Goal: Register for event/course

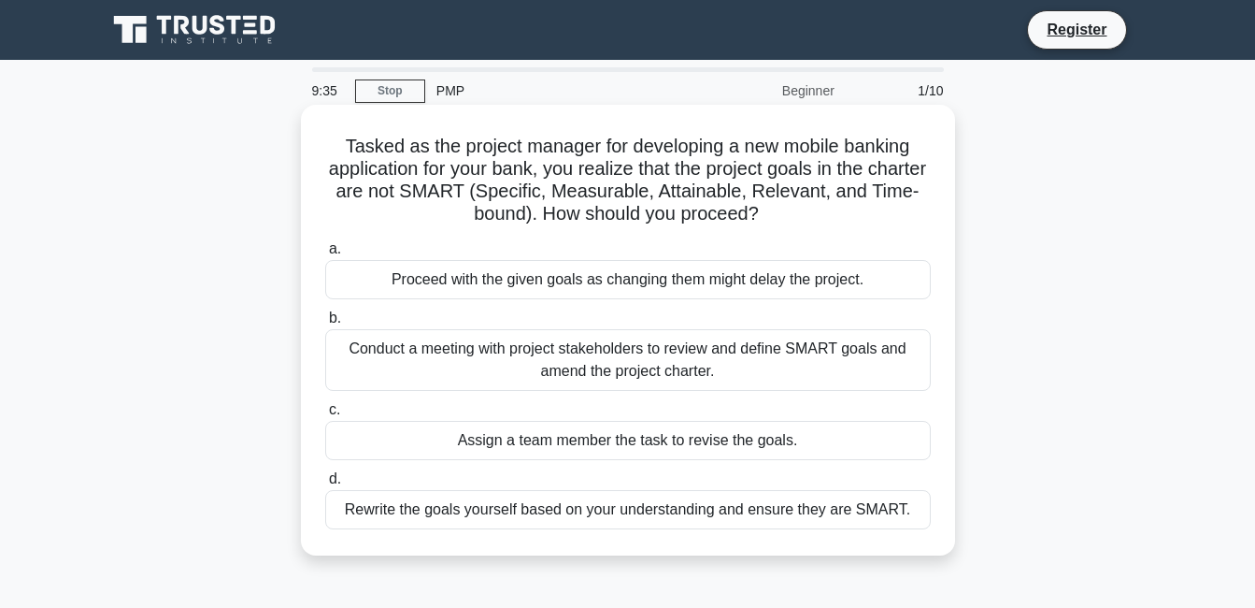
click at [449, 362] on div "Conduct a meeting with project stakeholders to review and define SMART goals an…" at bounding box center [628, 360] width 606 height 62
click at [325, 324] on input "b. Conduct a meeting with project stakeholders to review and define SMART goals…" at bounding box center [325, 318] width 0 height 12
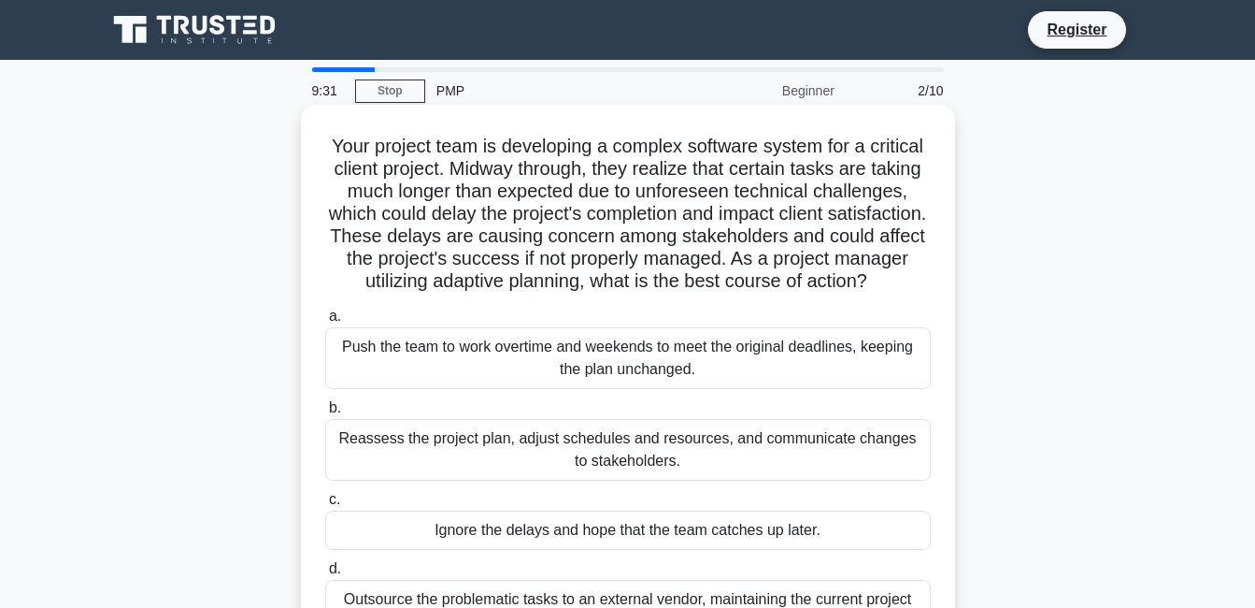
scroll to position [93, 0]
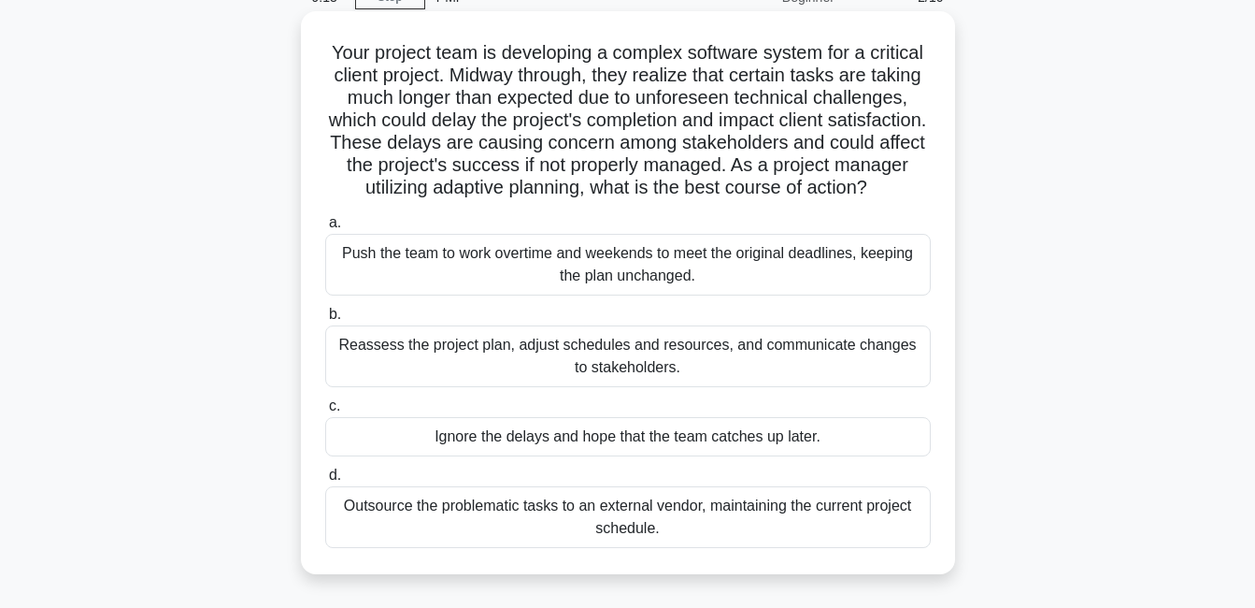
click at [473, 370] on div "Reassess the project plan, adjust schedules and resources, and communicate chan…" at bounding box center [628, 356] width 606 height 62
click at [325, 321] on input "b. Reassess the project plan, adjust schedules and resources, and communicate c…" at bounding box center [325, 314] width 0 height 12
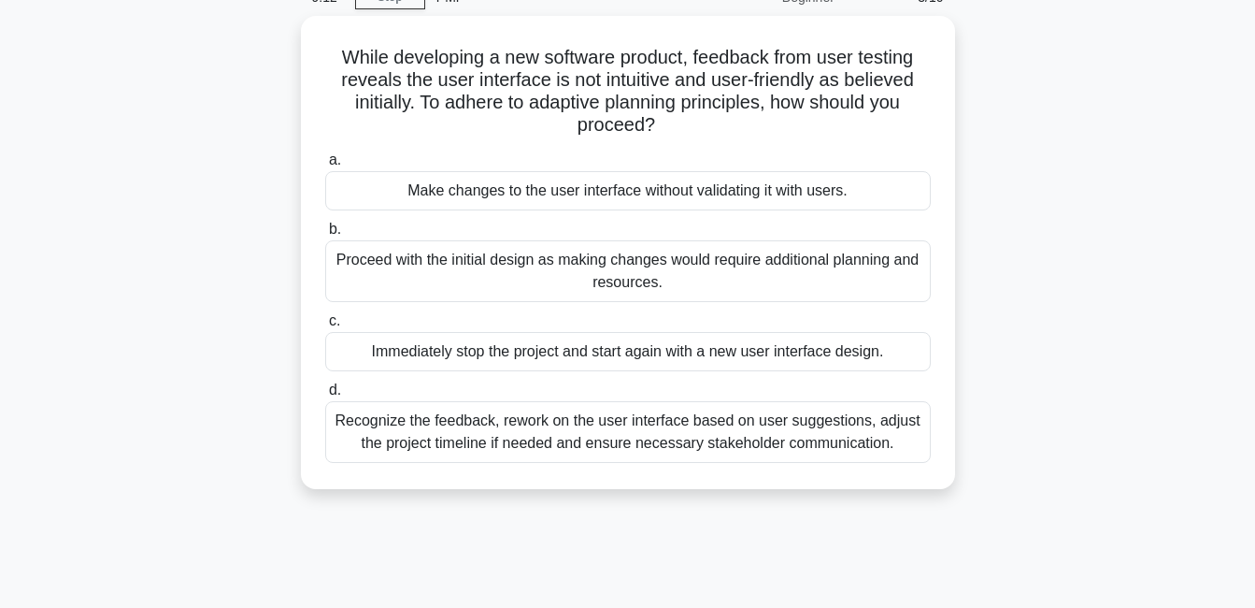
scroll to position [0, 0]
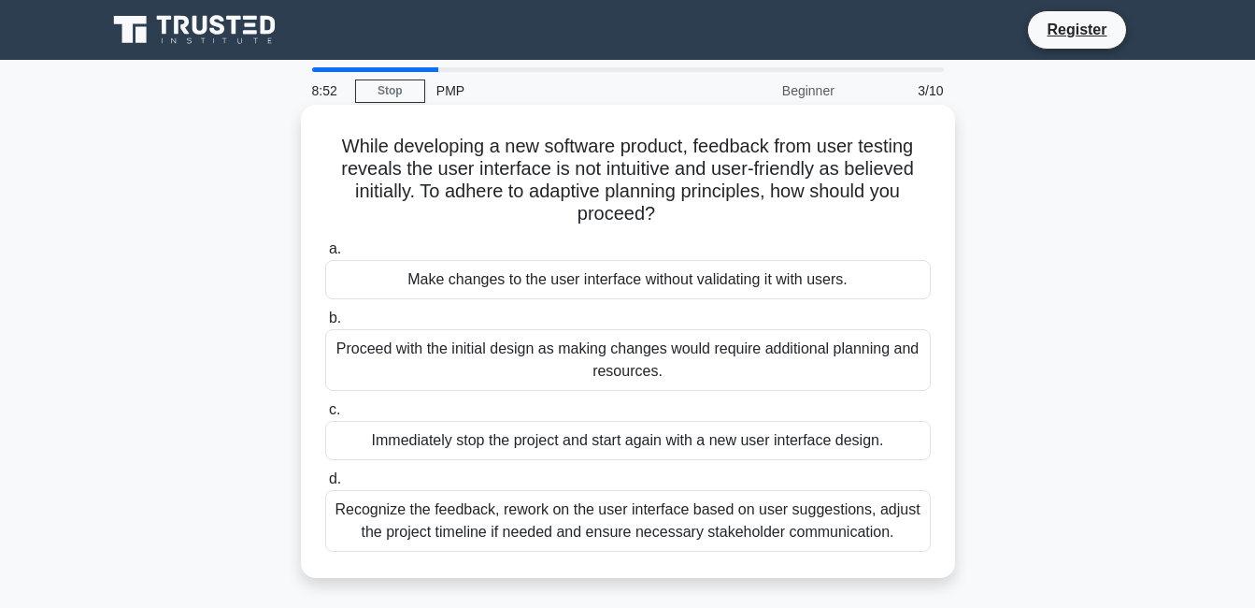
click at [431, 523] on div "Recognize the feedback, rework on the user interface based on user suggestions,…" at bounding box center [628, 521] width 606 height 62
click at [325, 485] on input "d. Recognize the feedback, rework on the user interface based on user suggestio…" at bounding box center [325, 479] width 0 height 12
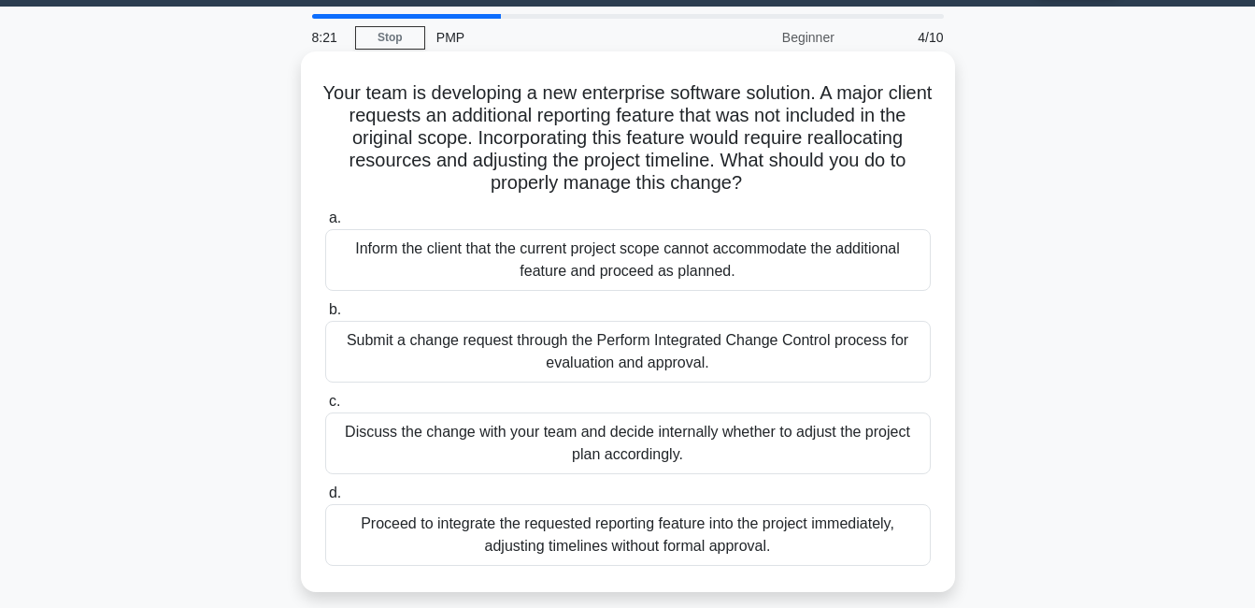
scroll to position [93, 0]
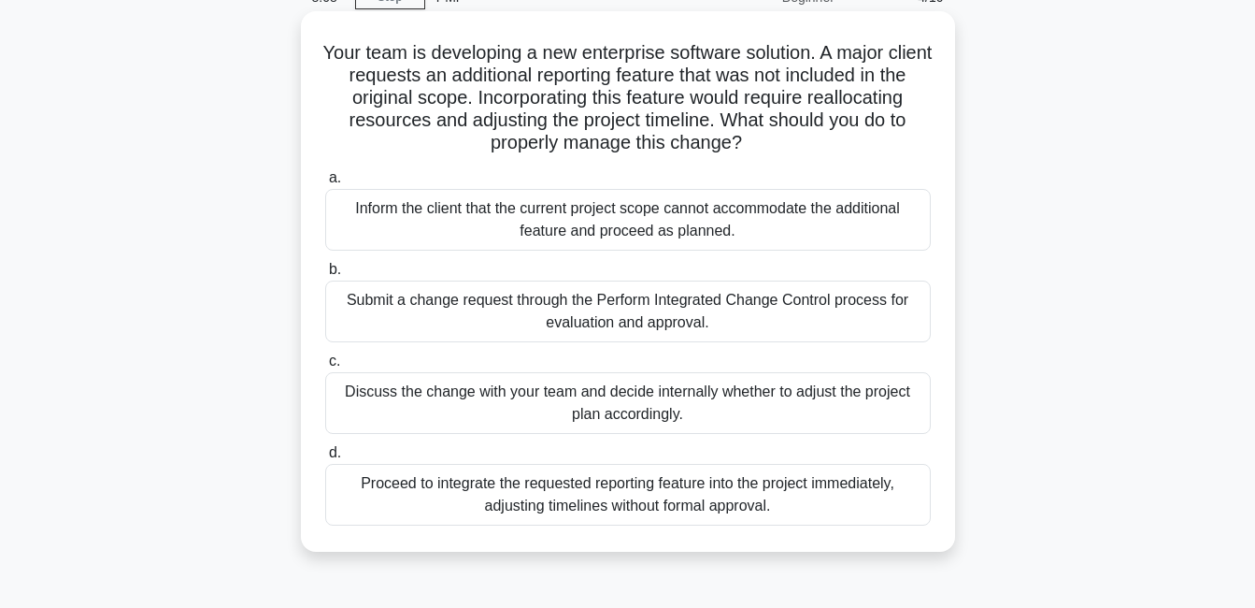
click at [354, 410] on div "Discuss the change with your team and decide internally whether to adjust the p…" at bounding box center [628, 403] width 606 height 62
click at [325, 367] on input "c. Discuss the change with your team and decide internally whether to adjust th…" at bounding box center [325, 361] width 0 height 12
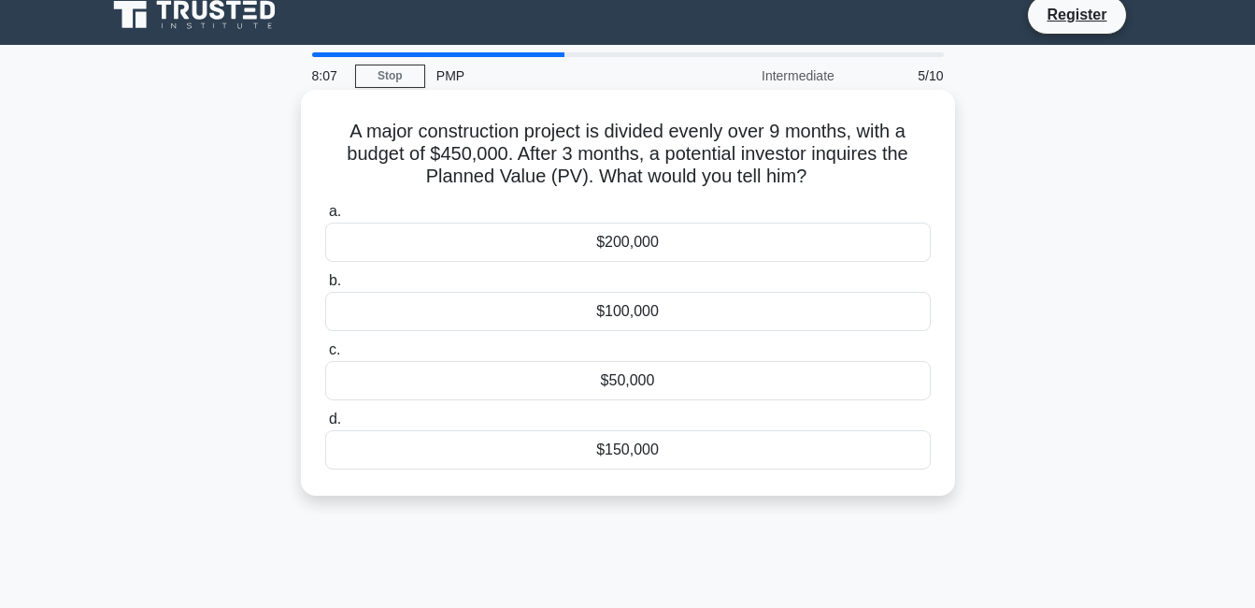
scroll to position [0, 0]
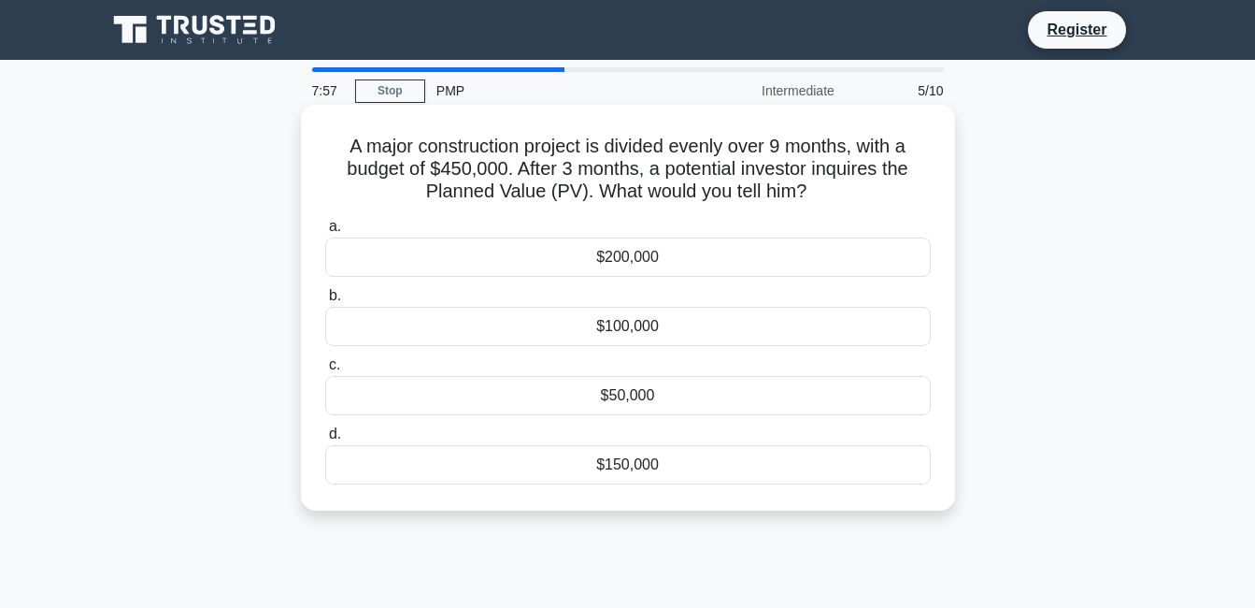
click at [608, 407] on div "$50,000" at bounding box center [628, 395] width 606 height 39
click at [325, 371] on input "c. $50,000" at bounding box center [325, 365] width 0 height 12
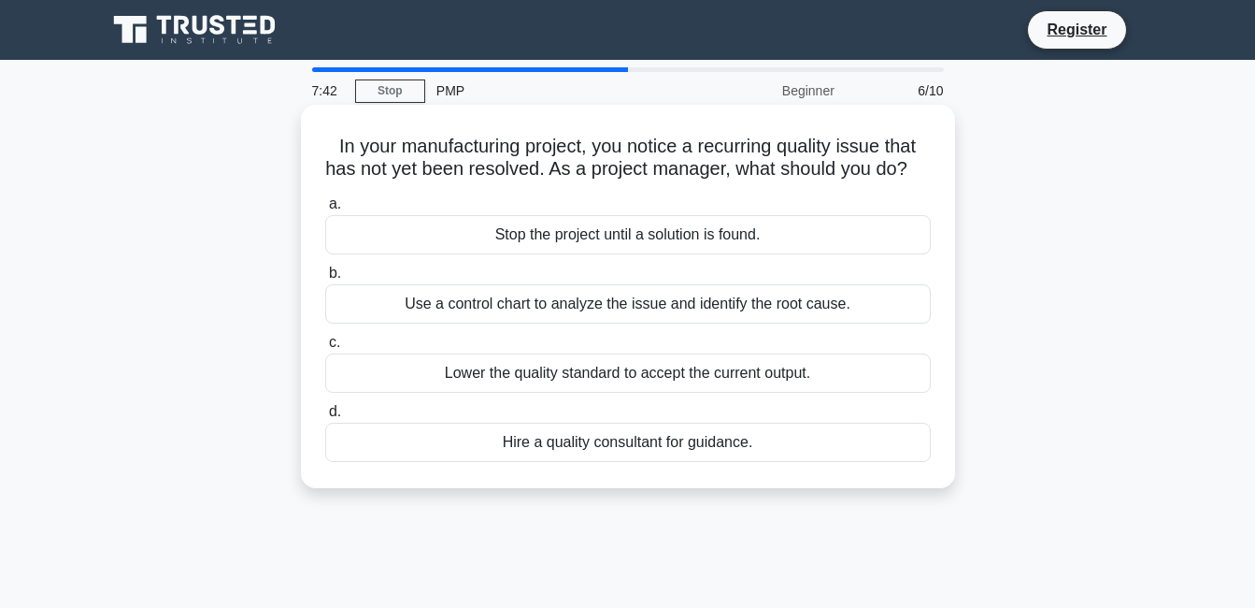
click at [697, 323] on div "Use a control chart to analyze the issue and identify the root cause." at bounding box center [628, 303] width 606 height 39
click at [325, 279] on input "b. Use a control chart to analyze the issue and identify the root cause." at bounding box center [325, 273] width 0 height 12
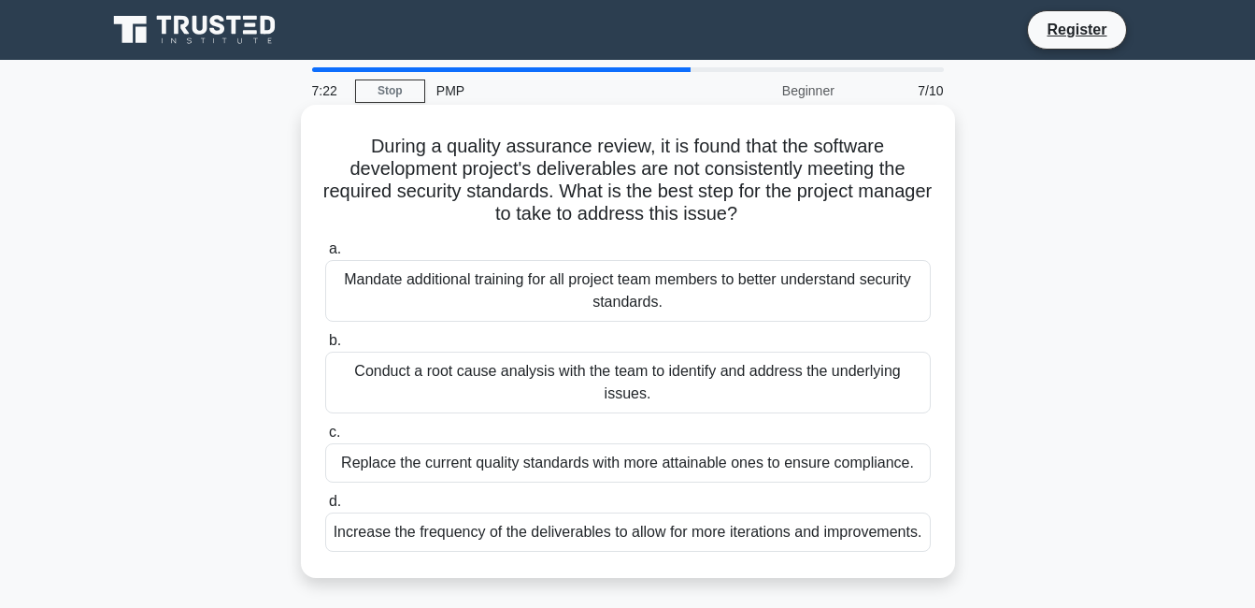
click at [709, 272] on div "Mandate additional training for all project team members to better understand s…" at bounding box center [628, 291] width 606 height 62
click at [325, 255] on input "a. Mandate additional training for all project team members to better understan…" at bounding box center [325, 249] width 0 height 12
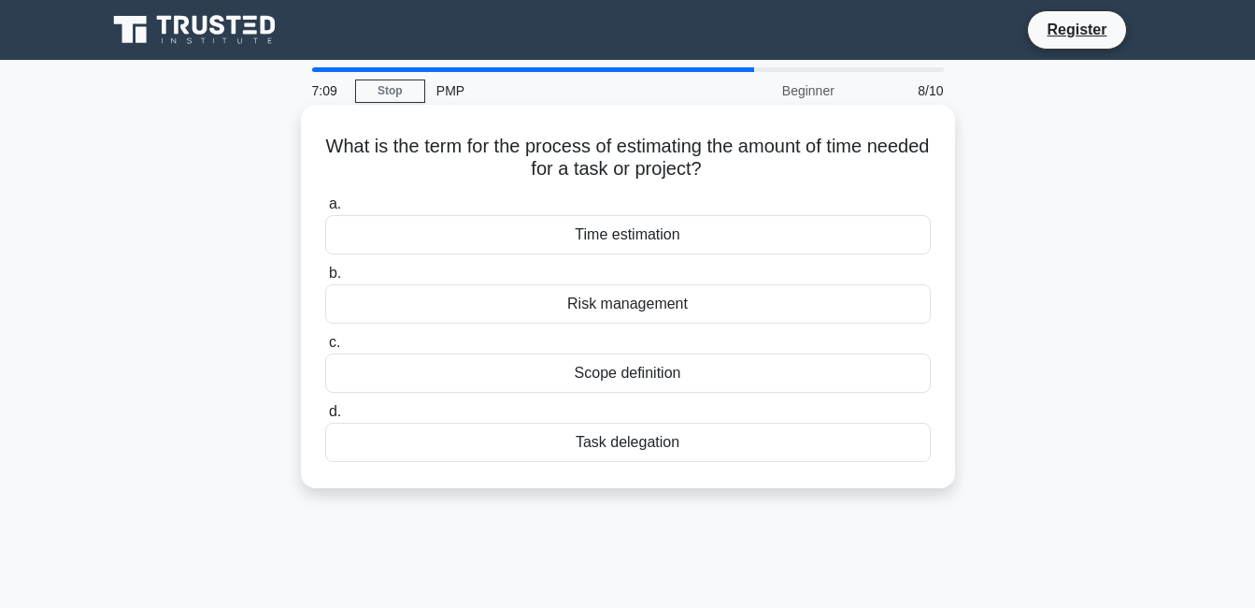
click at [621, 237] on div "Time estimation" at bounding box center [628, 234] width 606 height 39
click at [325, 210] on input "a. Time estimation" at bounding box center [325, 204] width 0 height 12
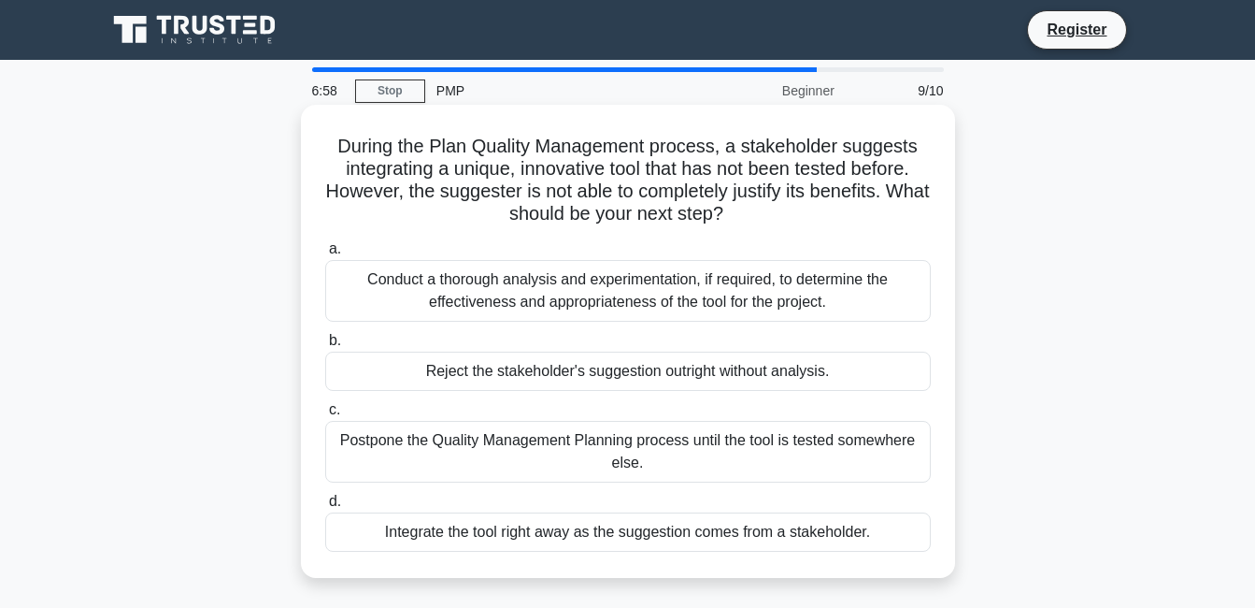
click at [657, 297] on div "Conduct a thorough analysis and experimentation, if required, to determine the …" at bounding box center [628, 291] width 606 height 62
click at [325, 255] on input "a. Conduct a thorough analysis and experimentation, if required, to determine t…" at bounding box center [325, 249] width 0 height 12
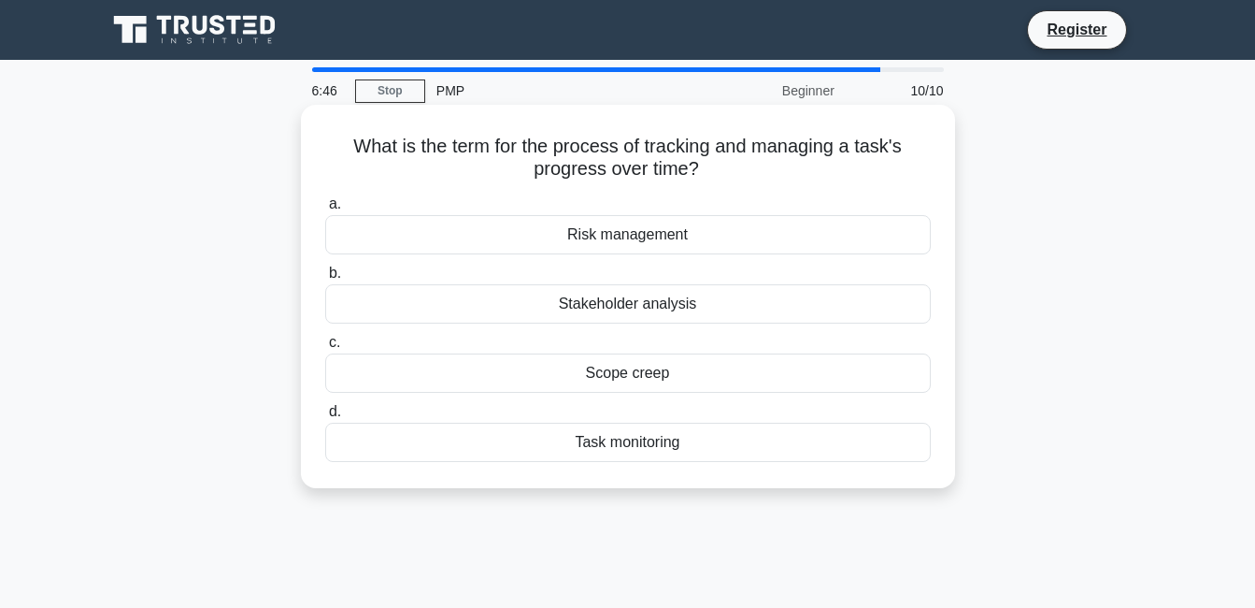
click at [666, 308] on div "Stakeholder analysis" at bounding box center [628, 303] width 606 height 39
click at [325, 279] on input "b. Stakeholder analysis" at bounding box center [325, 273] width 0 height 12
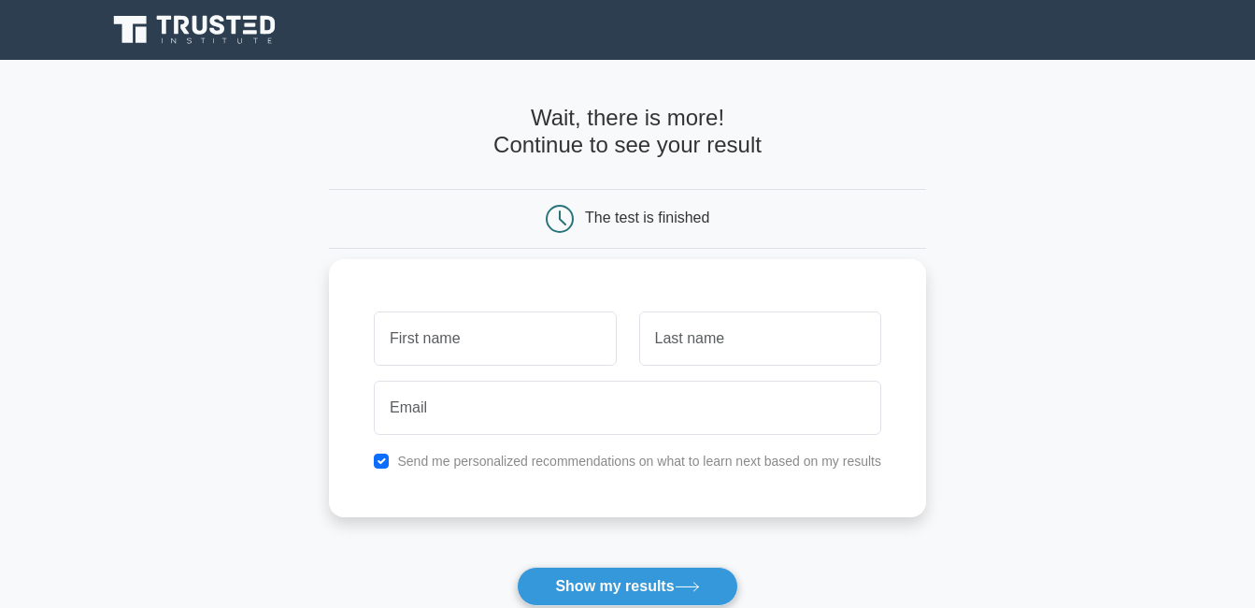
click at [389, 336] on input "text" at bounding box center [495, 338] width 242 height 54
type input "[PERSON_NAME]"
click at [661, 336] on input "text" at bounding box center [760, 338] width 242 height 54
type input "yaro"
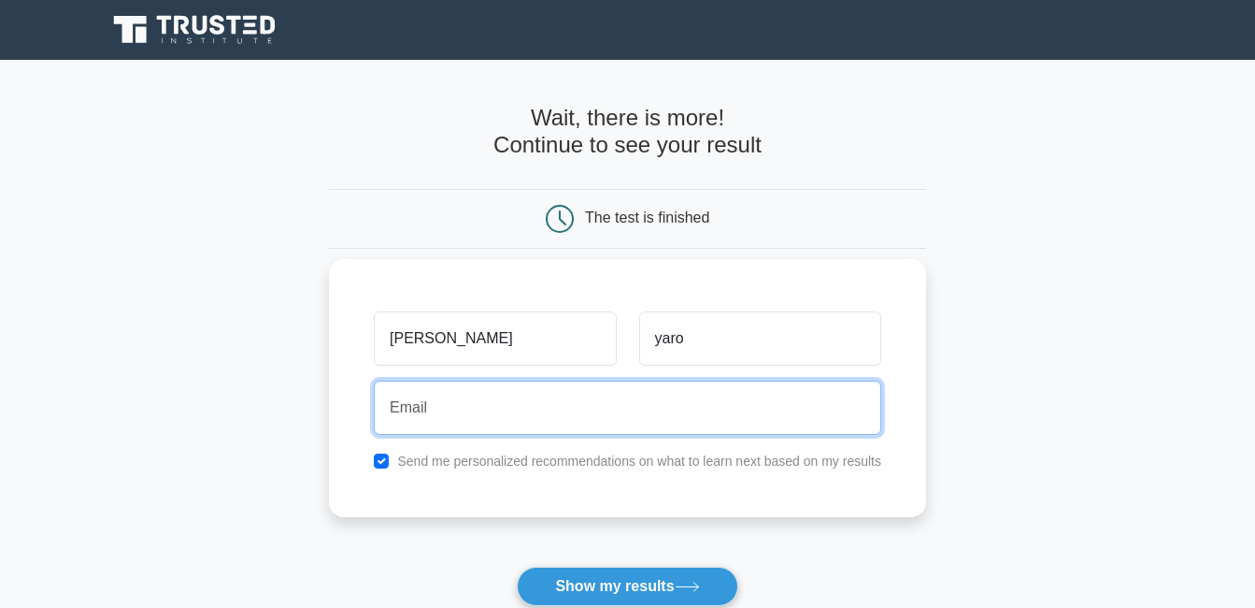
click at [386, 410] on input "email" at bounding box center [628, 407] width 508 height 54
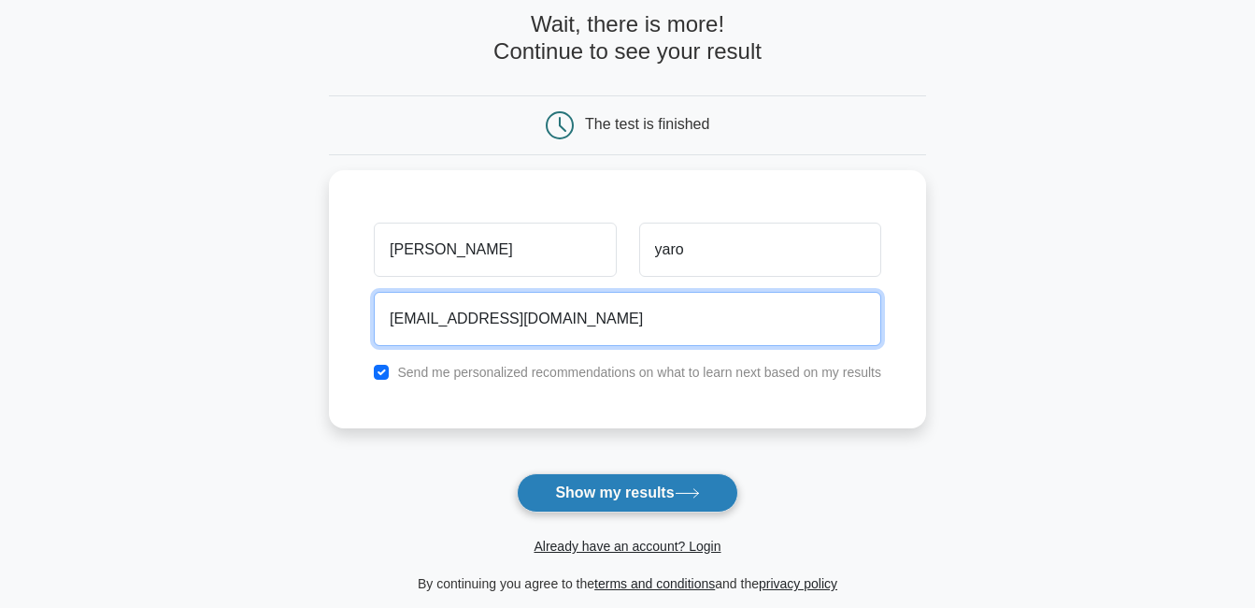
type input "saadiyaabubakaryaro@gmail.com"
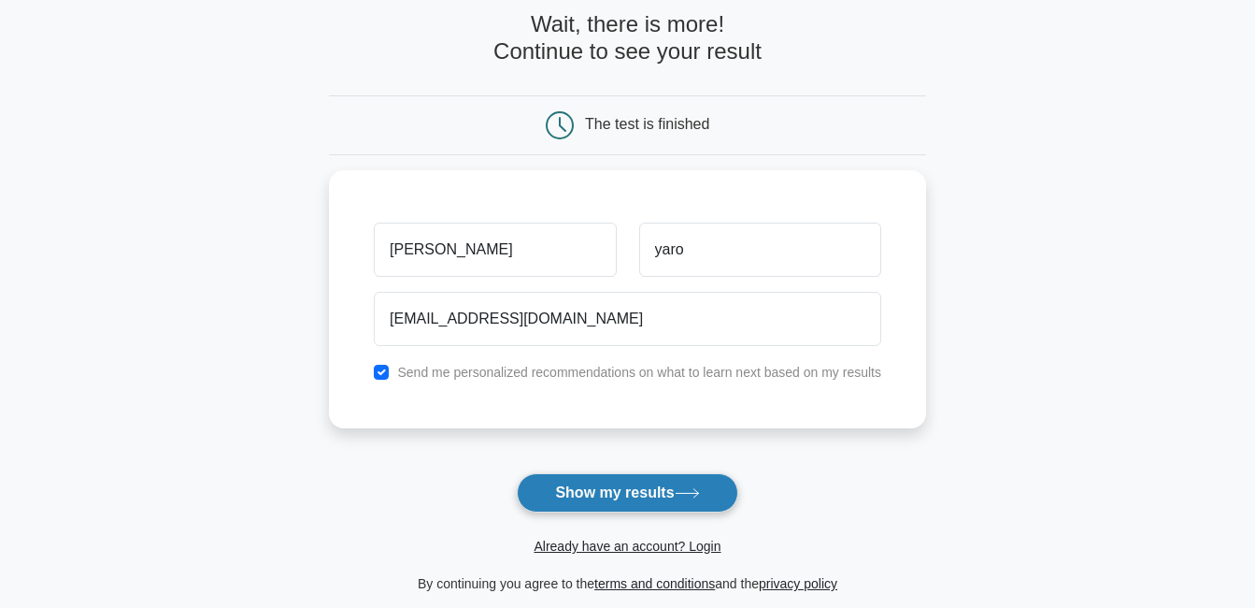
click at [669, 488] on button "Show my results" at bounding box center [627, 492] width 221 height 39
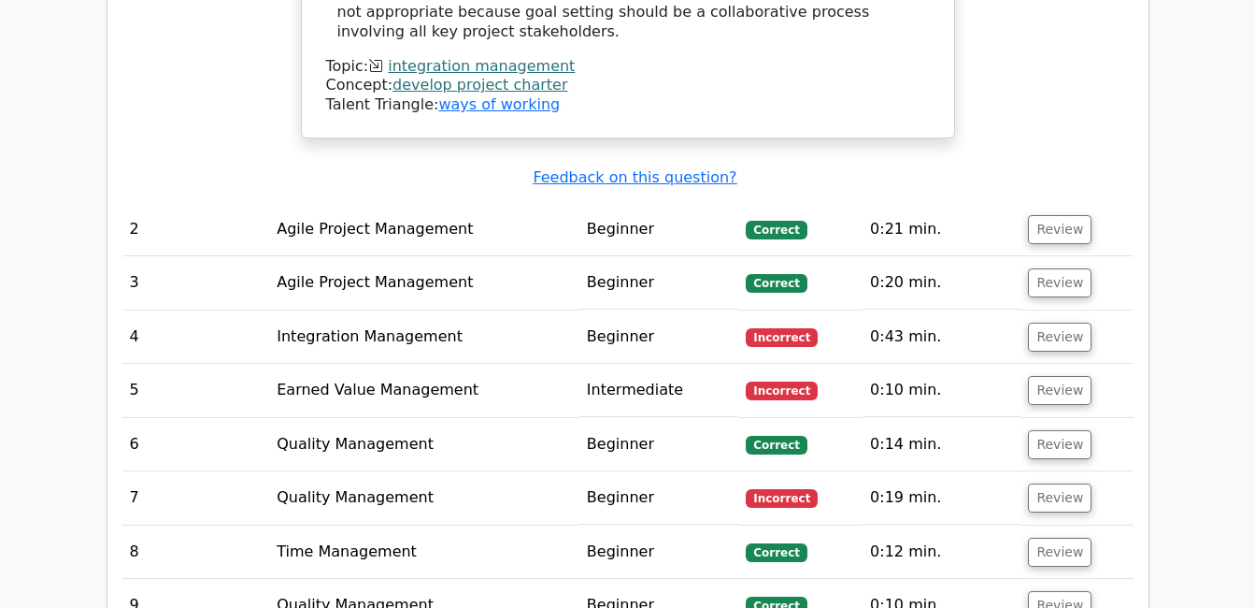
scroll to position [2430, 0]
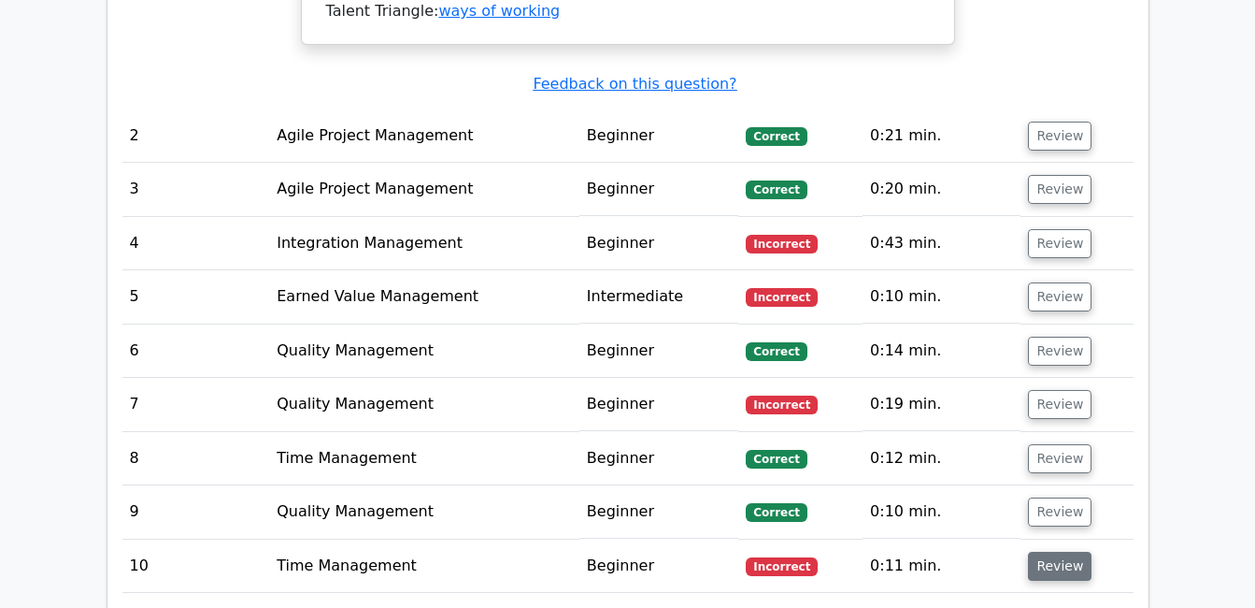
click at [1042, 551] on button "Review" at bounding box center [1060, 565] width 64 height 29
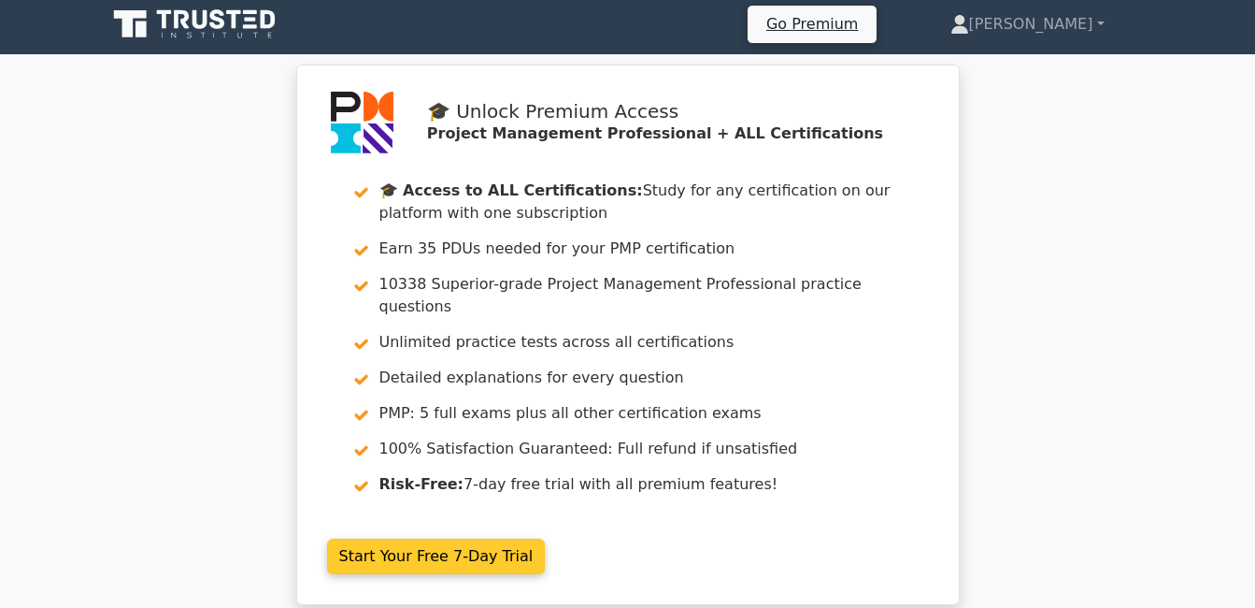
scroll to position [0, 0]
